Goal: Information Seeking & Learning: Understand process/instructions

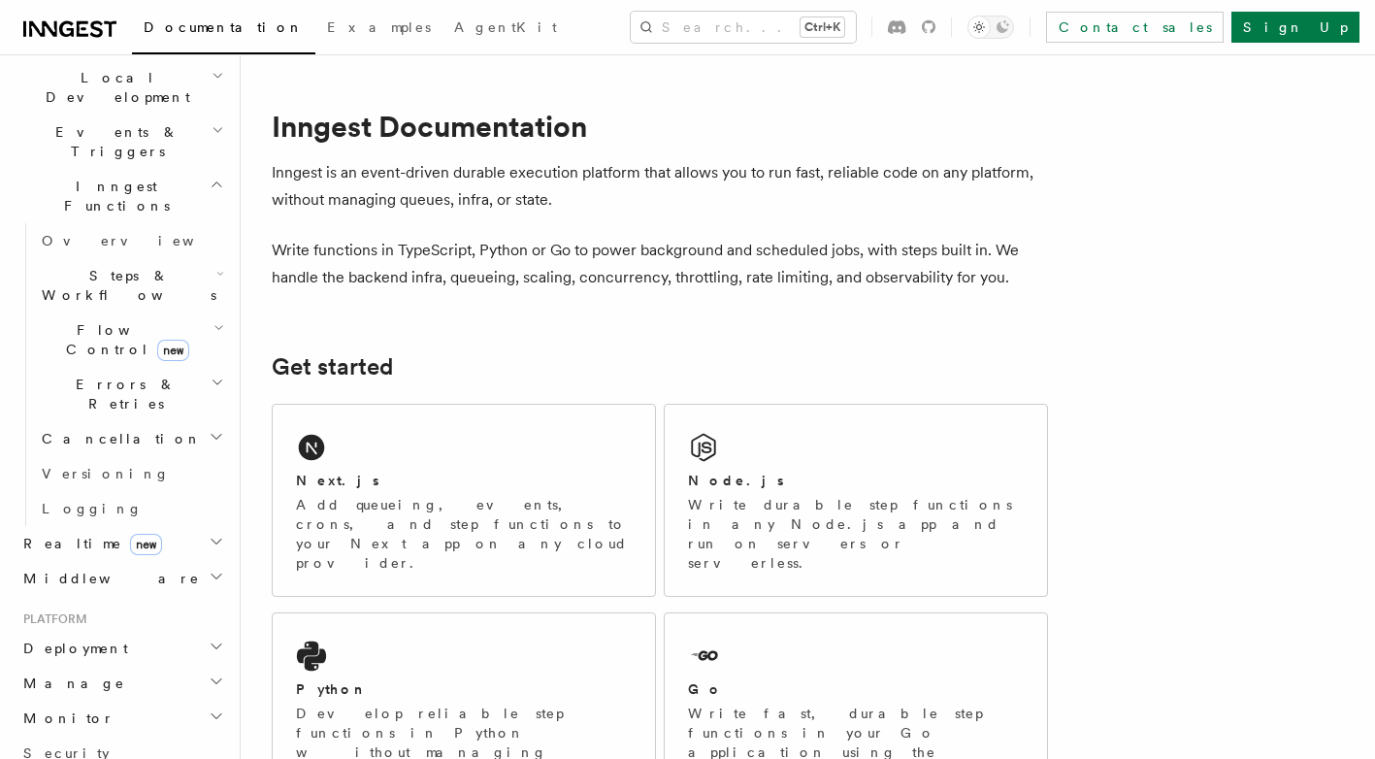
scroll to position [465, 0]
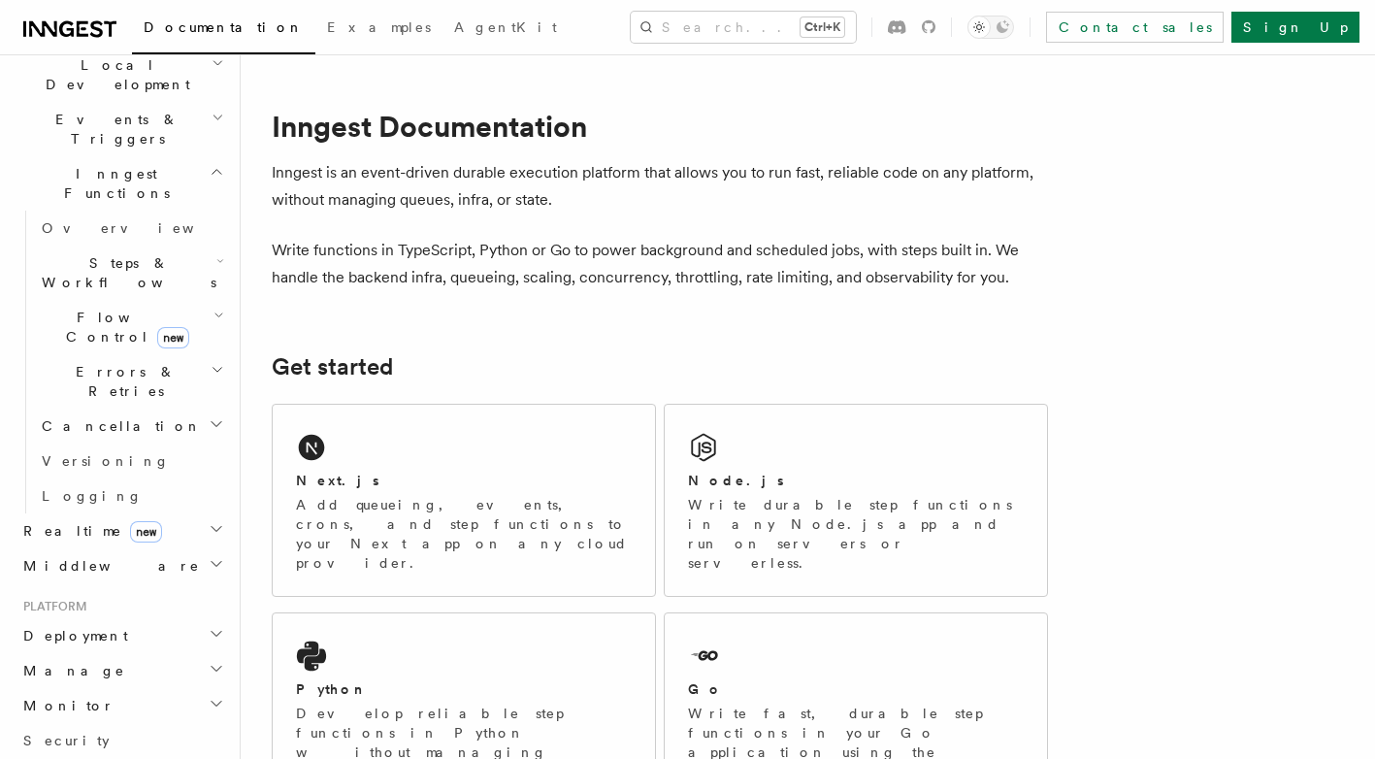
click at [193, 618] on h2 "Deployment" at bounding box center [122, 635] width 213 height 35
click at [95, 663] on span "Overview" at bounding box center [142, 671] width 200 height 16
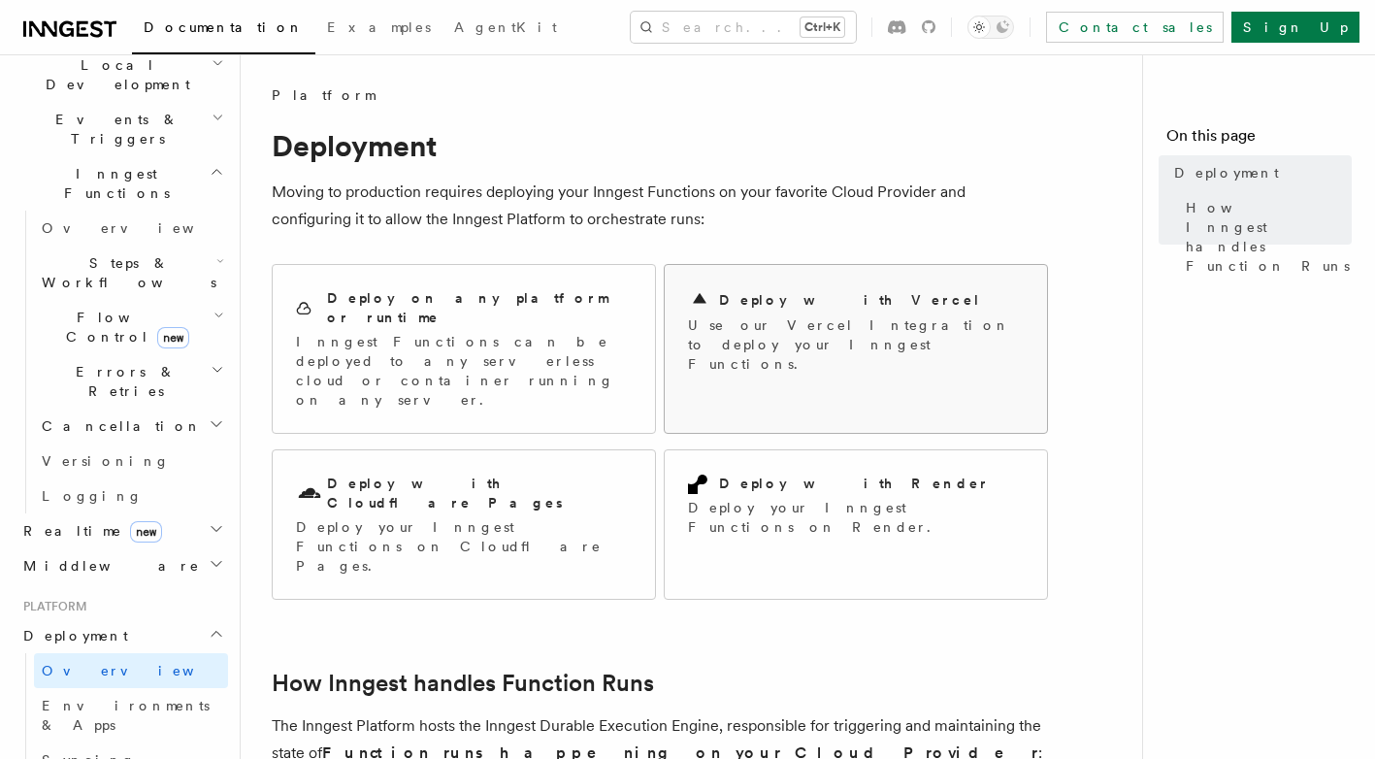
click at [739, 354] on div "Deploy with Vercel Use our Vercel Integration to deploy your Inngest Functions." at bounding box center [856, 331] width 382 height 132
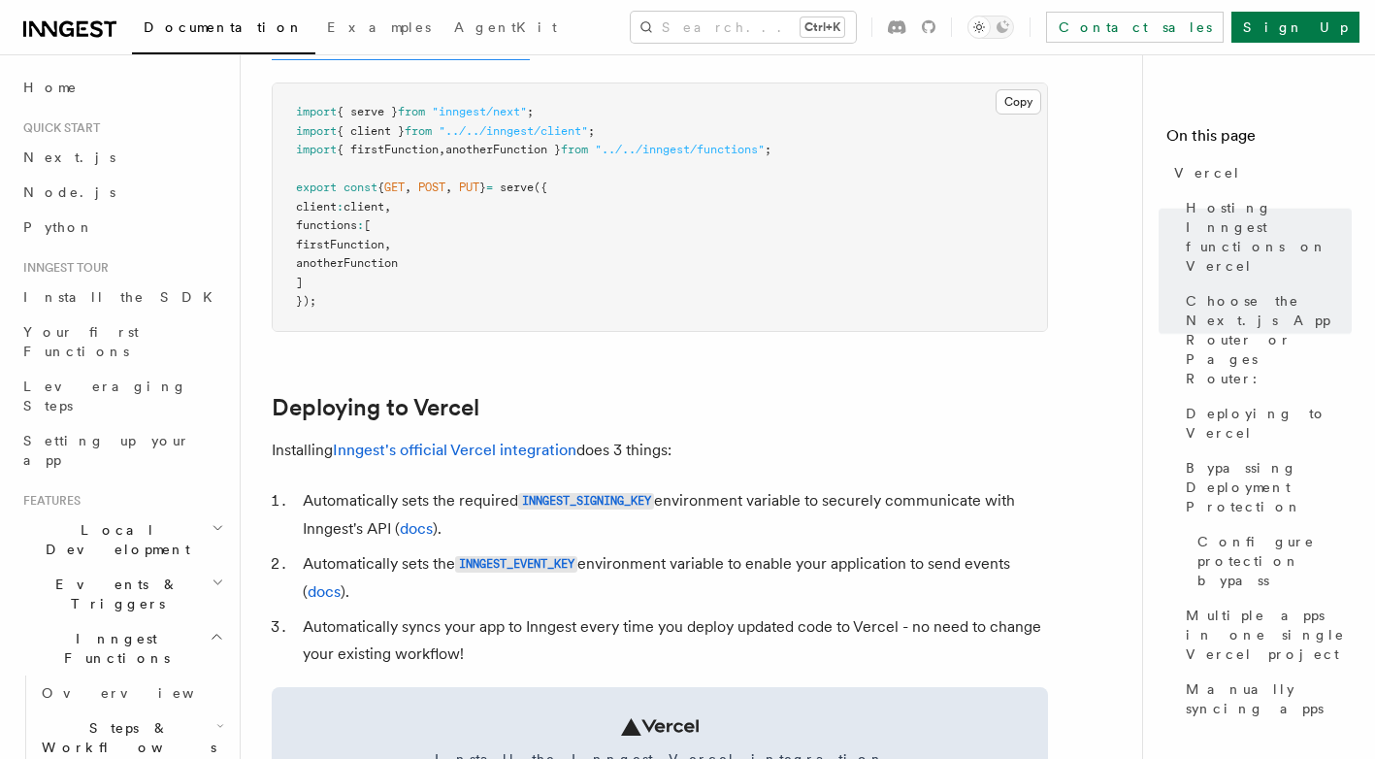
scroll to position [747, 0]
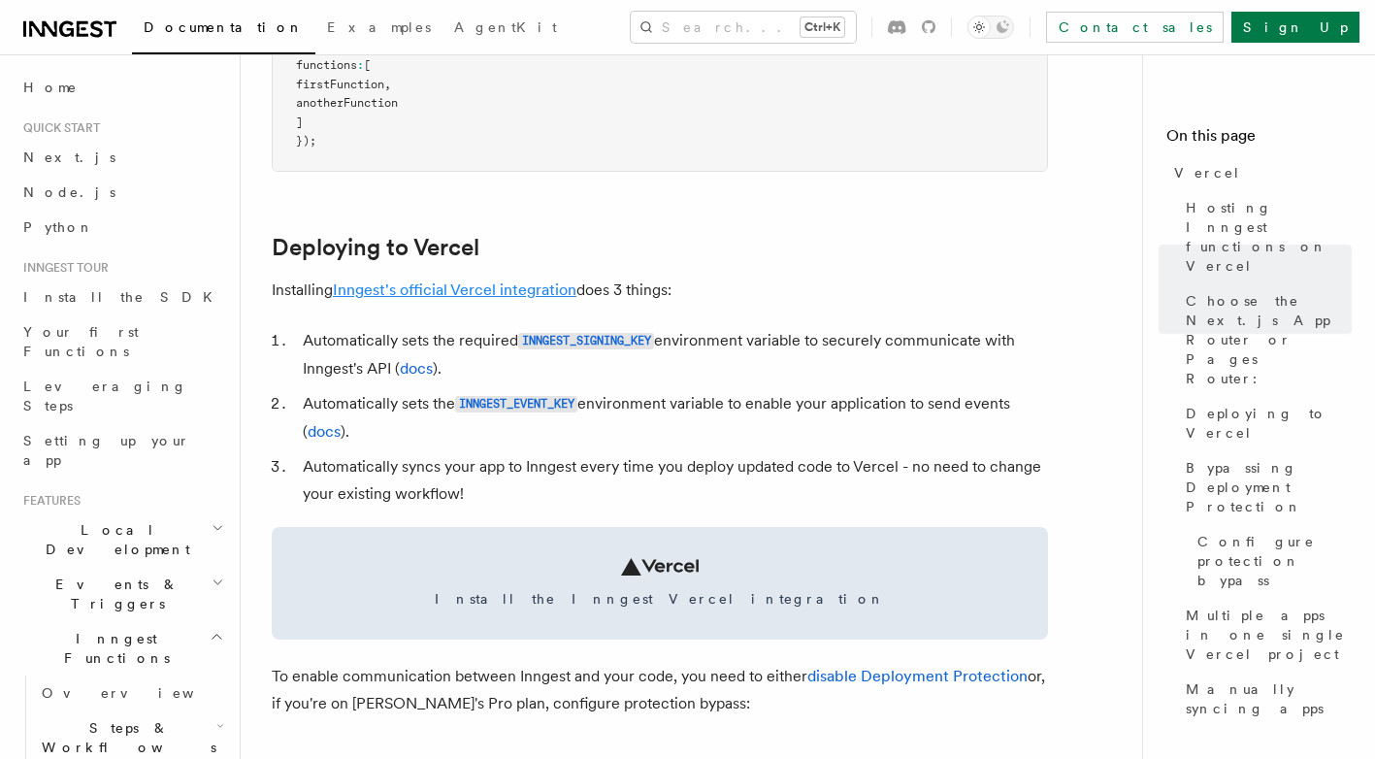
click at [484, 282] on link "Inngest's official Vercel integration" at bounding box center [455, 289] width 244 height 18
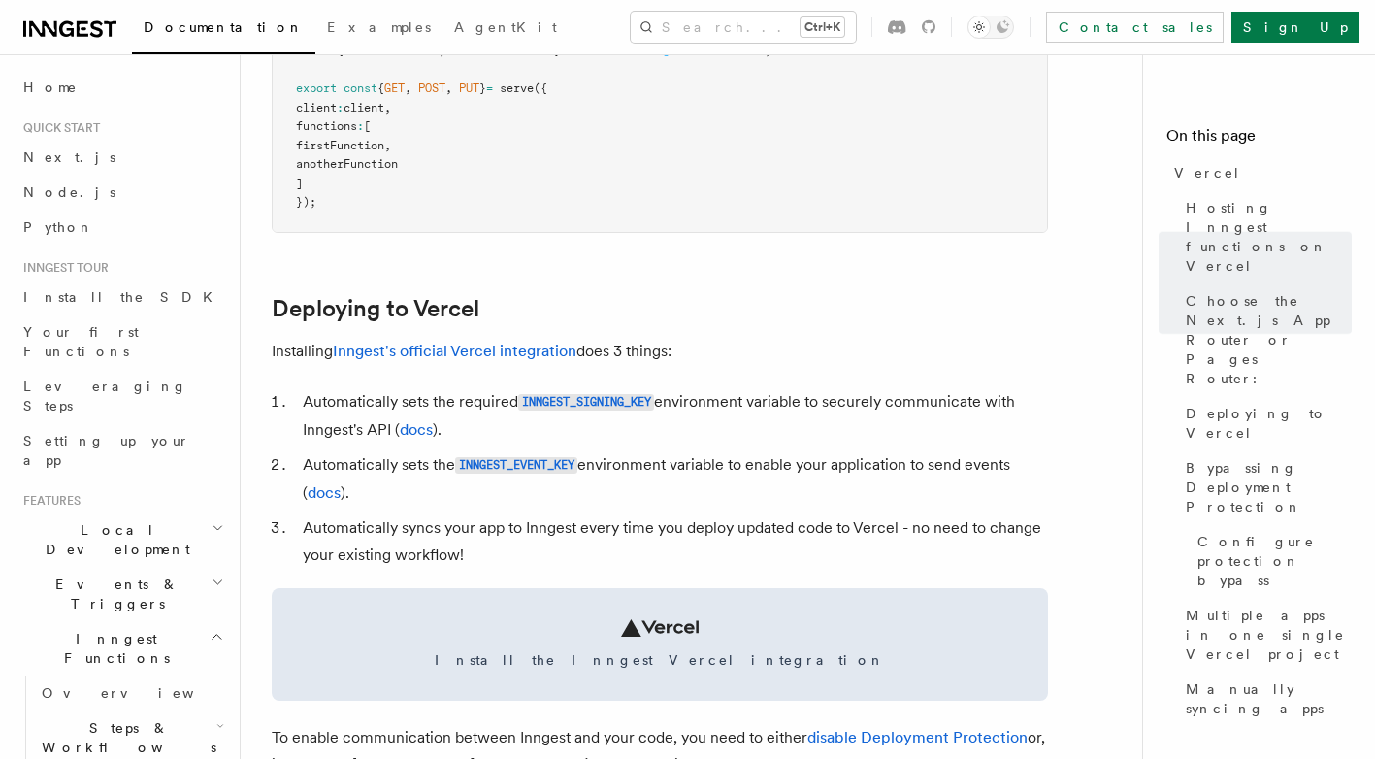
scroll to position [714, 0]
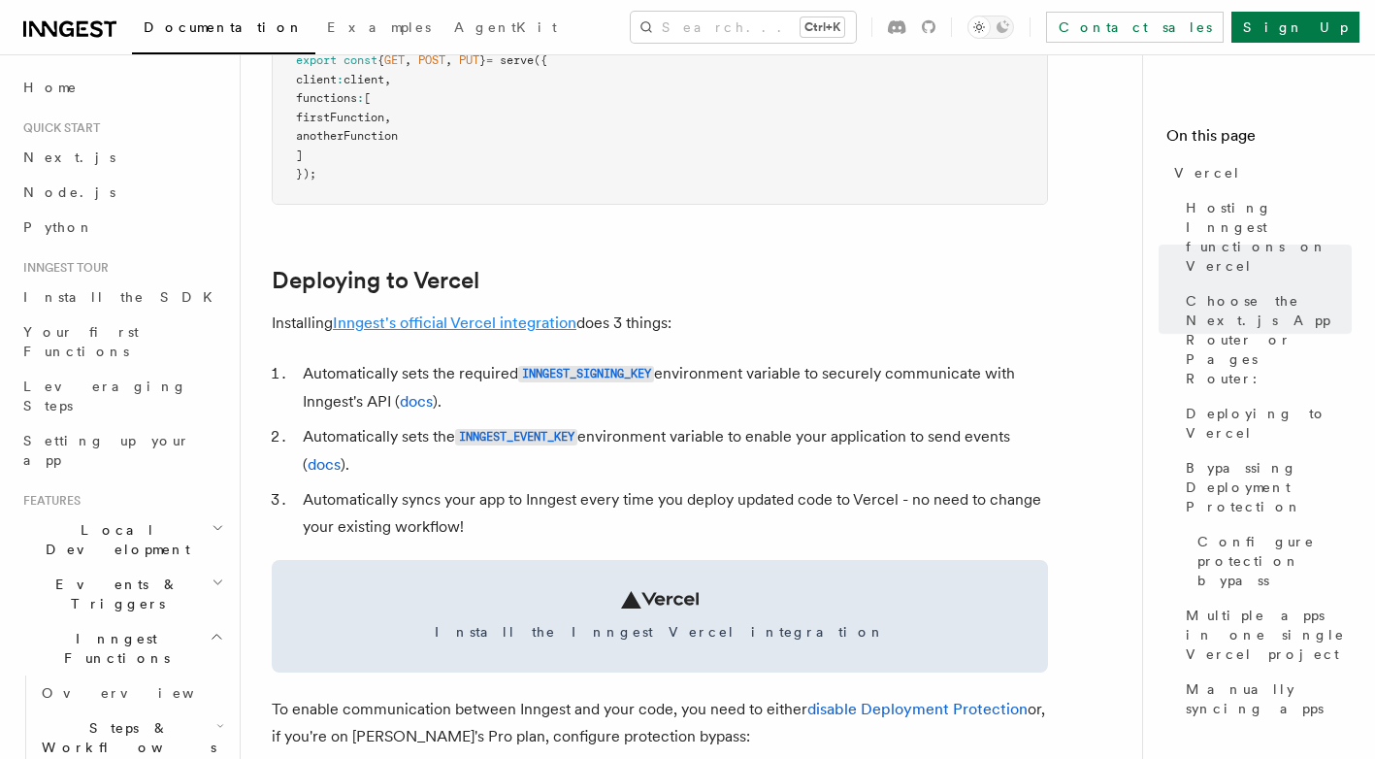
click at [473, 326] on link "Inngest's official Vercel integration" at bounding box center [455, 322] width 244 height 18
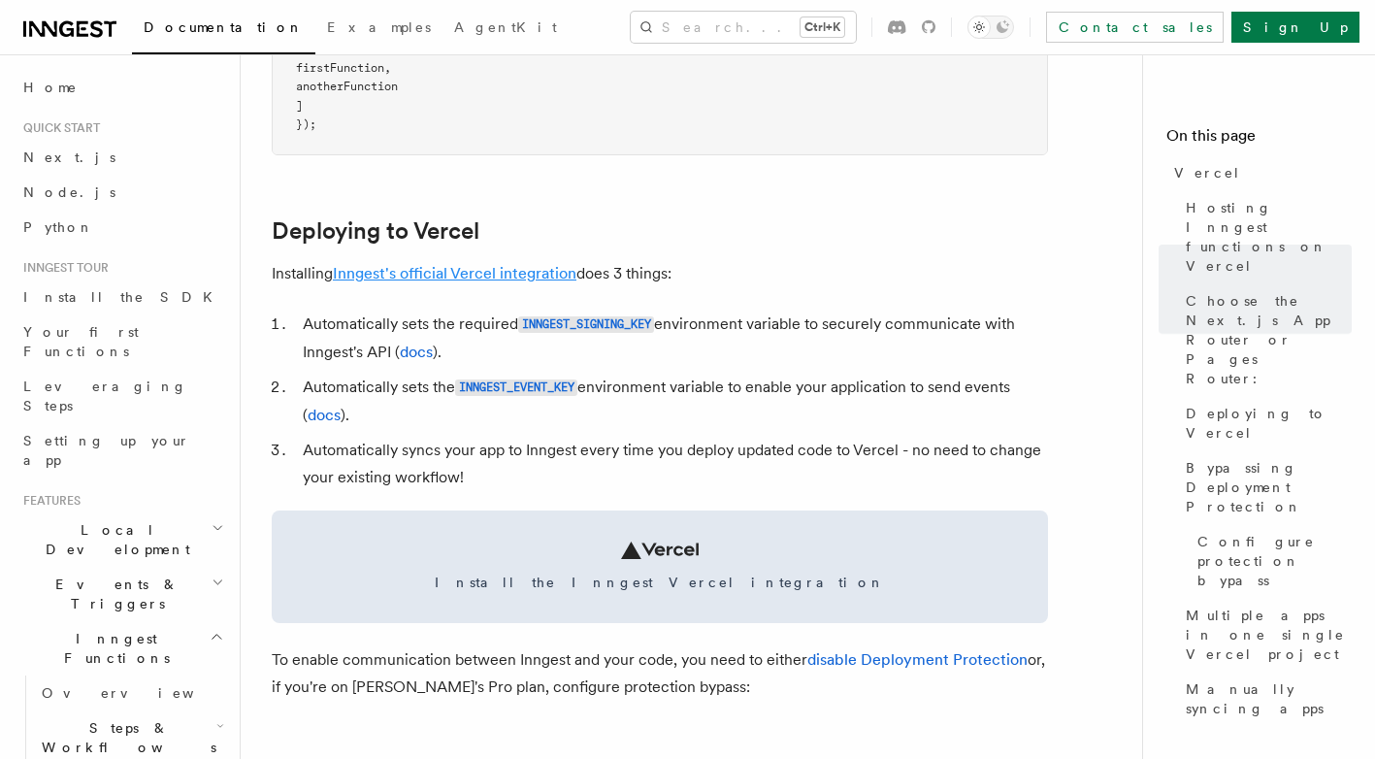
click at [543, 271] on link "Inngest's official Vercel integration" at bounding box center [455, 273] width 244 height 18
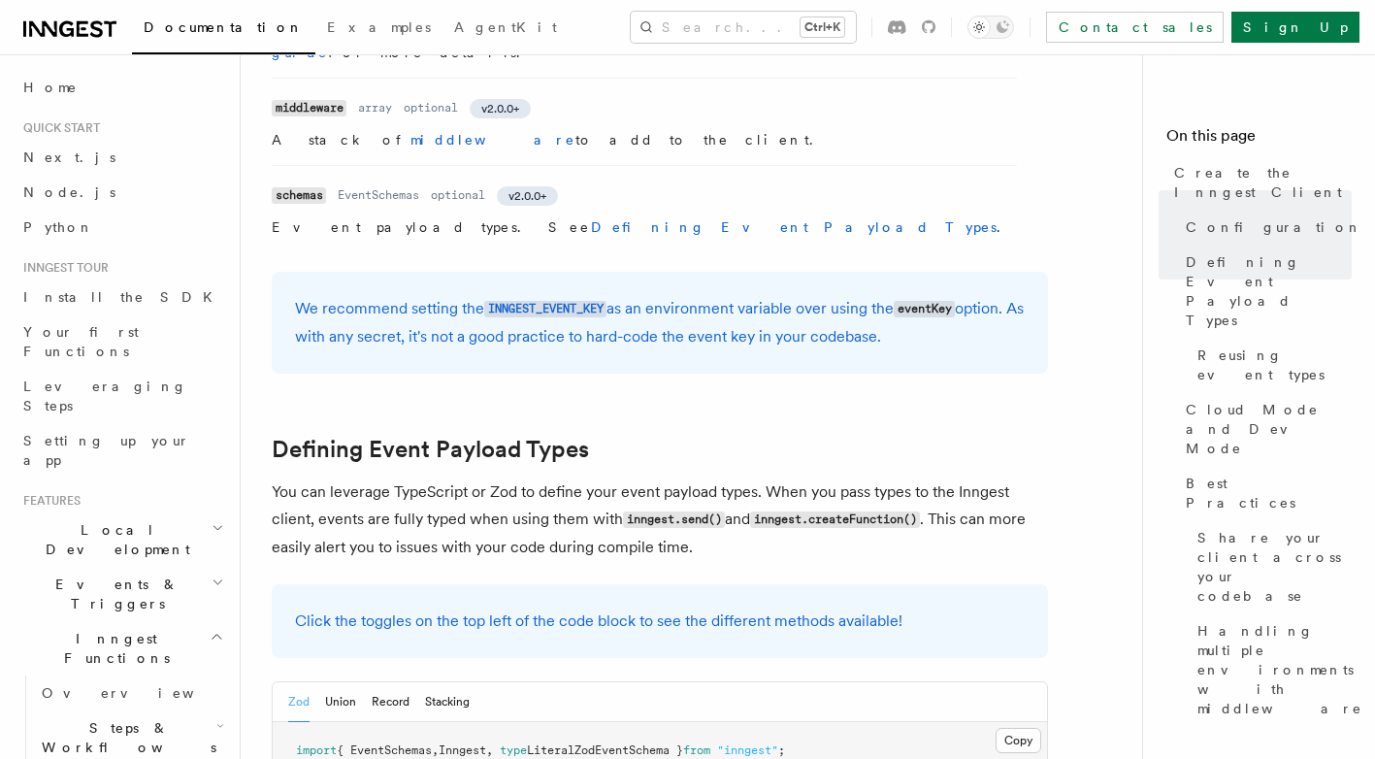
scroll to position [1149, 0]
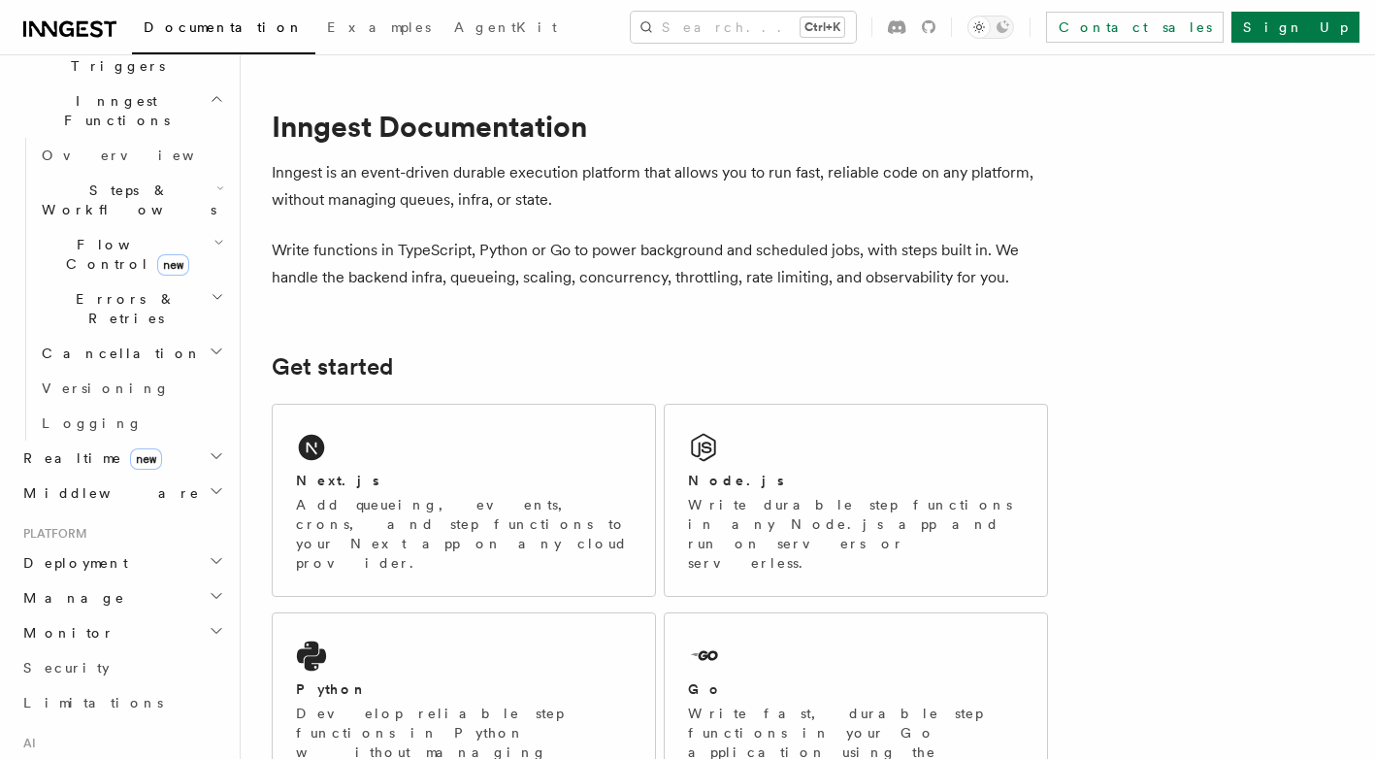
scroll to position [591, 0]
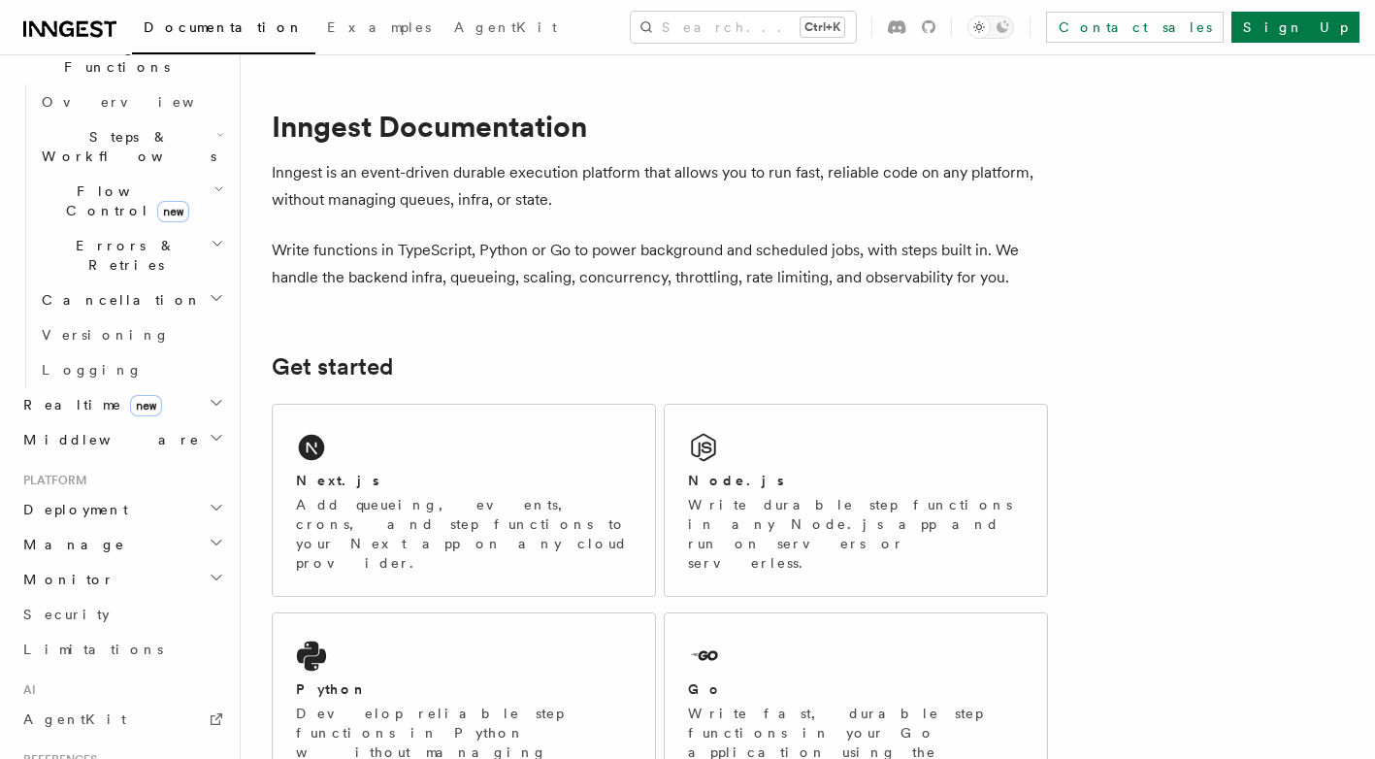
click at [176, 492] on h2 "Deployment" at bounding box center [122, 509] width 213 height 35
click at [86, 537] on span "Overview" at bounding box center [142, 545] width 200 height 16
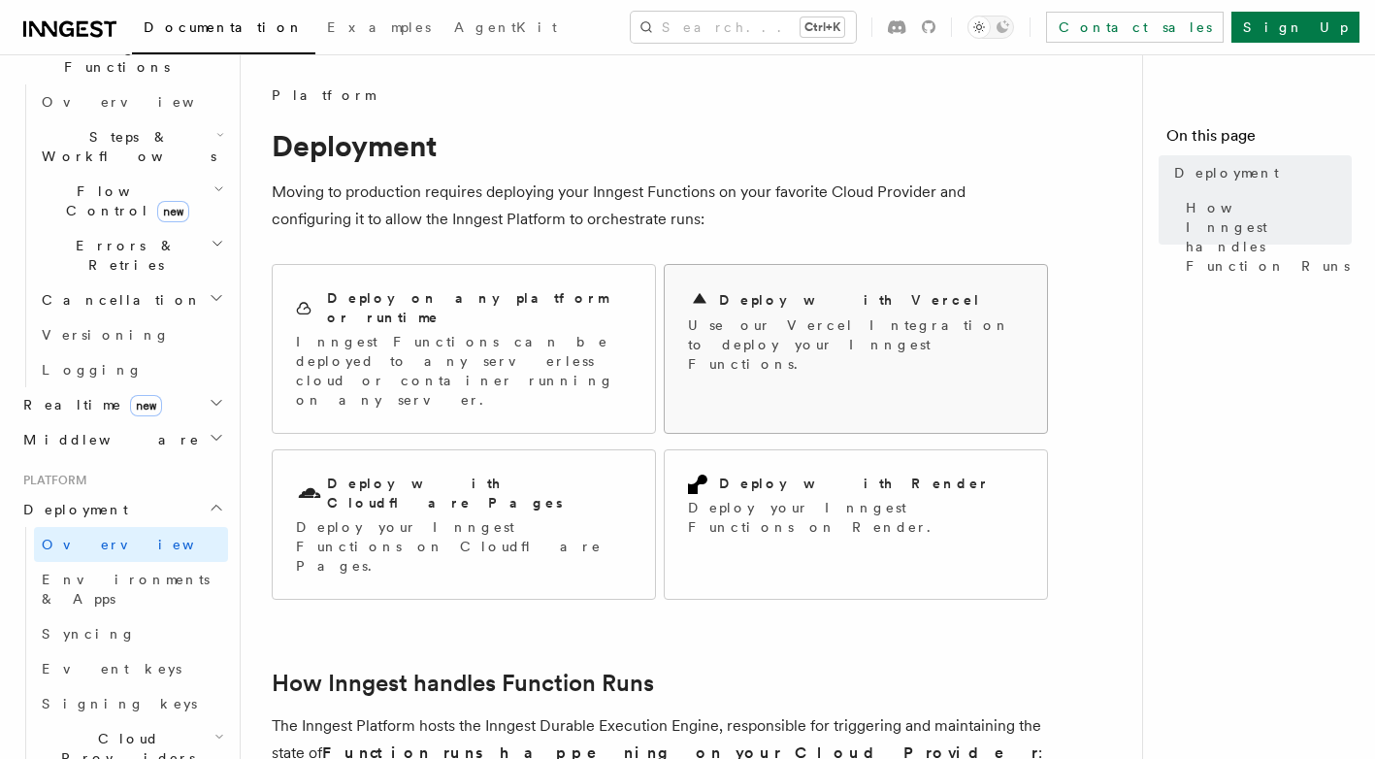
click at [814, 352] on p "Use our Vercel Integration to deploy your Inngest Functions." at bounding box center [856, 344] width 336 height 58
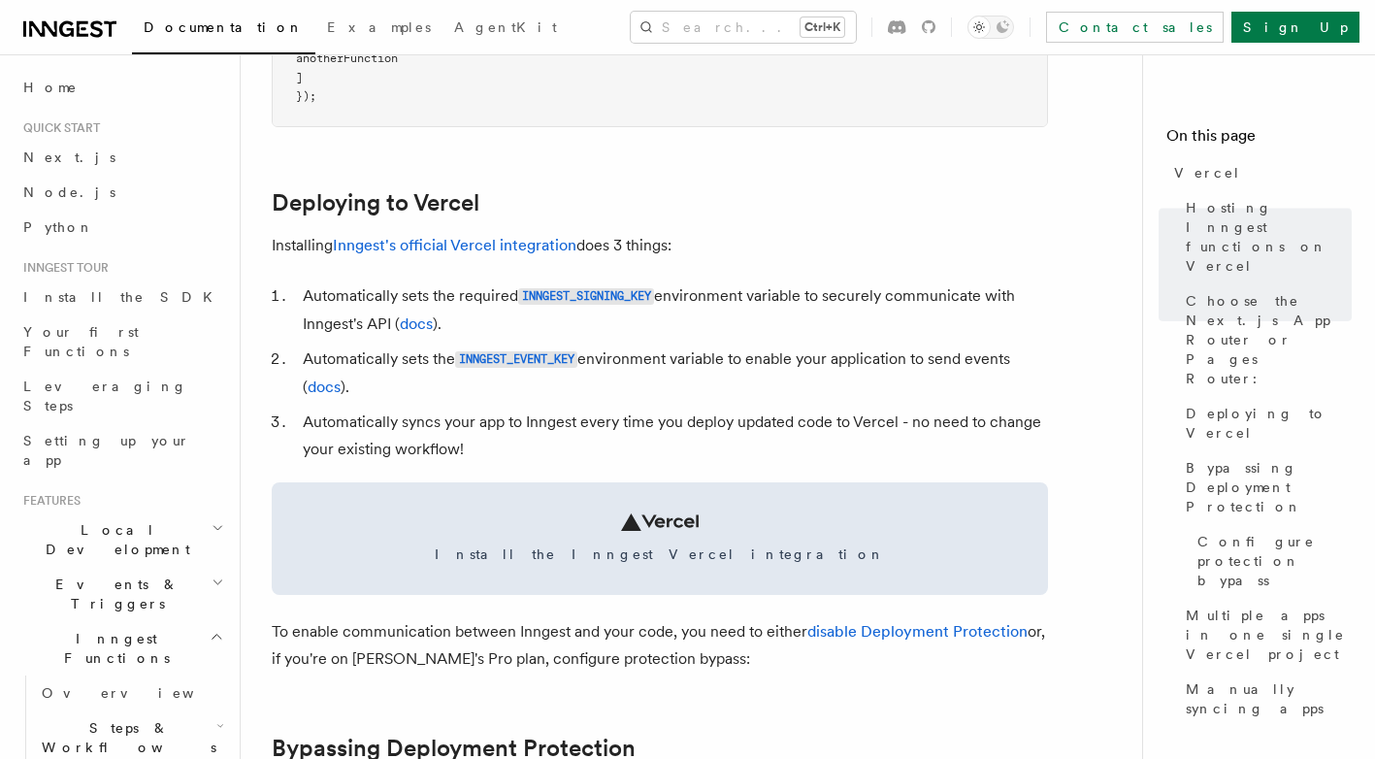
scroll to position [836, 0]
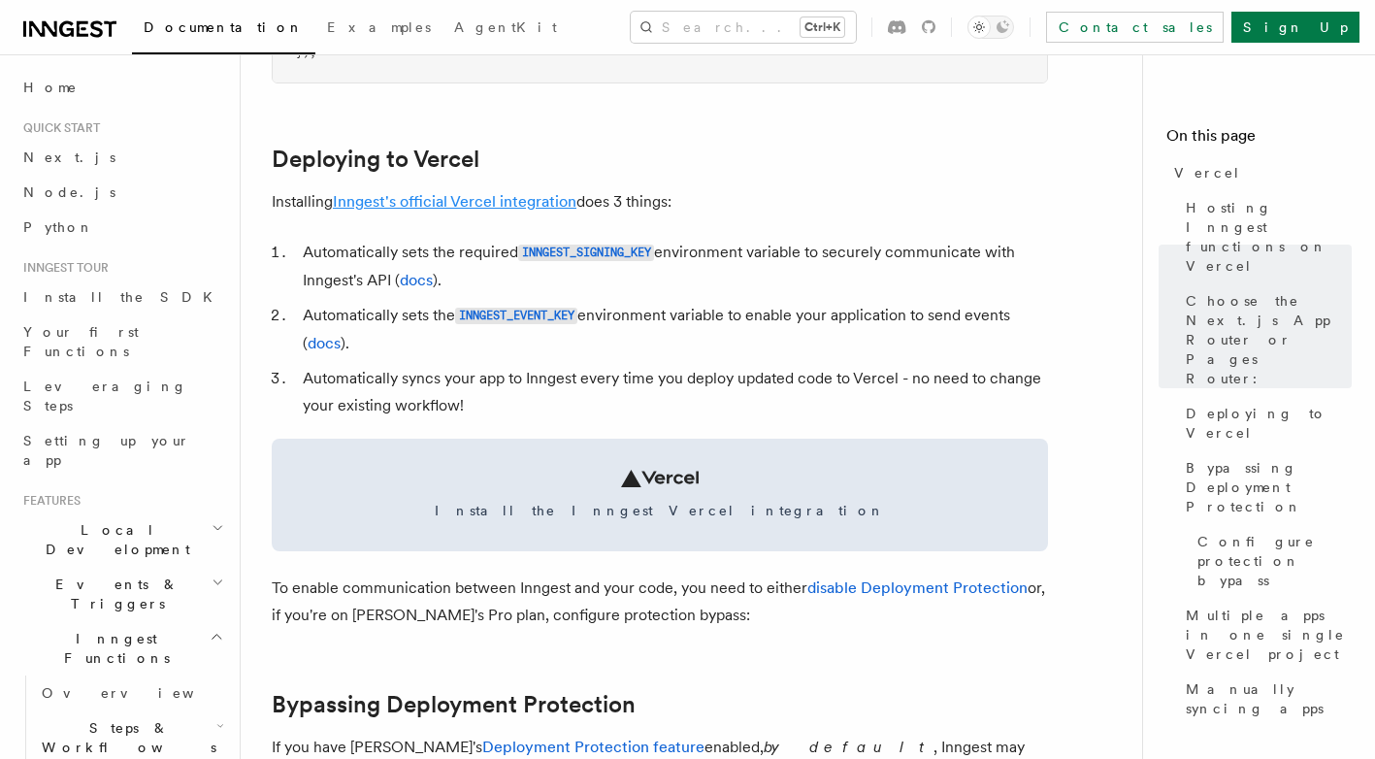
click at [465, 194] on link "Inngest's official Vercel integration" at bounding box center [455, 201] width 244 height 18
